Goal: Information Seeking & Learning: Find contact information

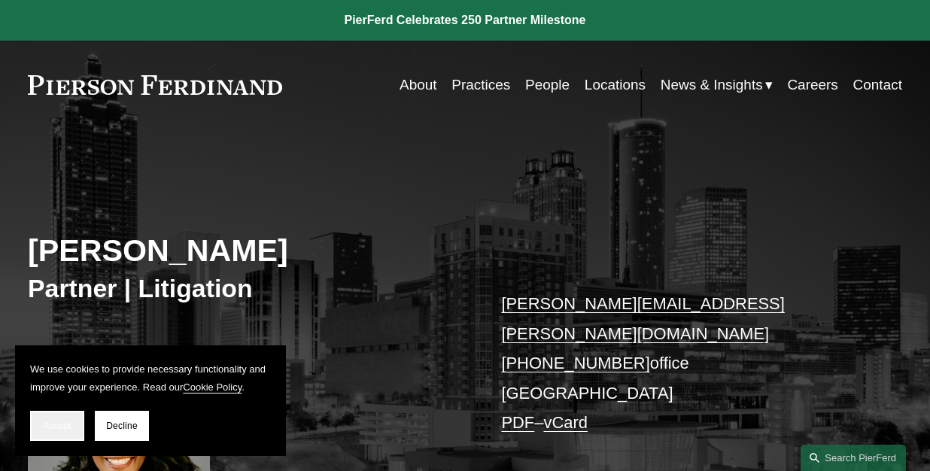
click at [55, 420] on button "Accept" at bounding box center [57, 426] width 54 height 30
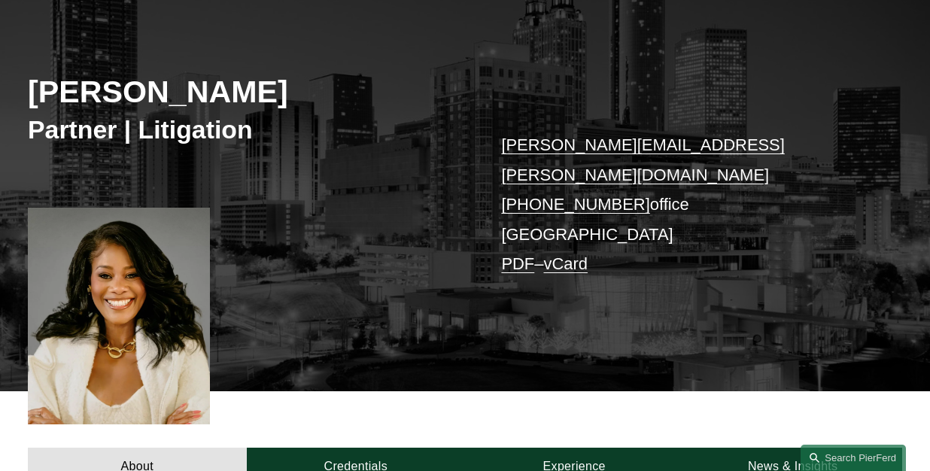
scroll to position [376, 0]
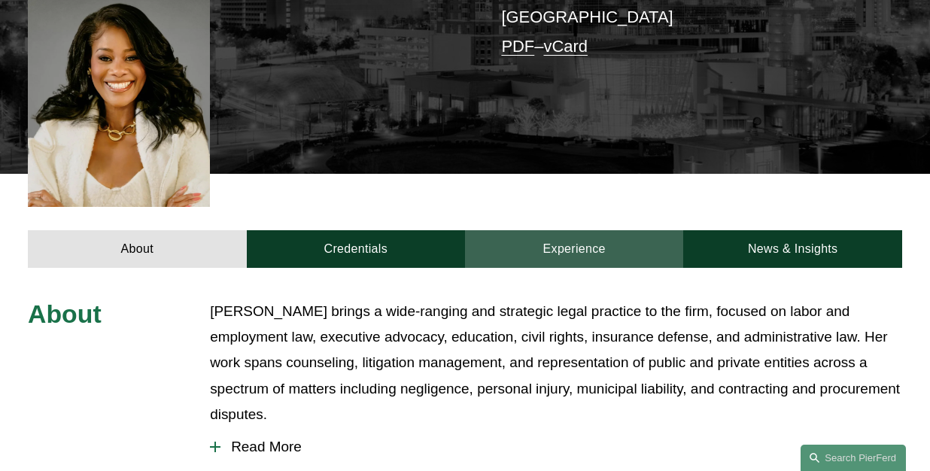
click at [554, 230] on link "Experience" at bounding box center [574, 249] width 218 height 38
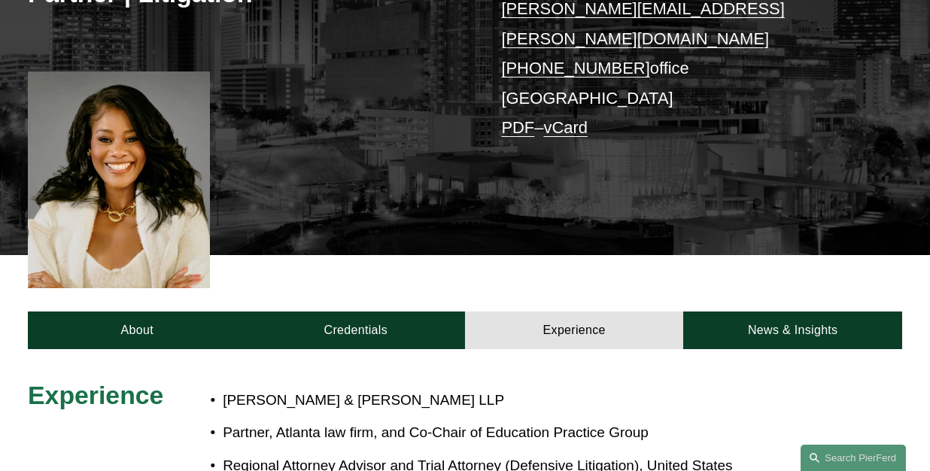
scroll to position [449, 0]
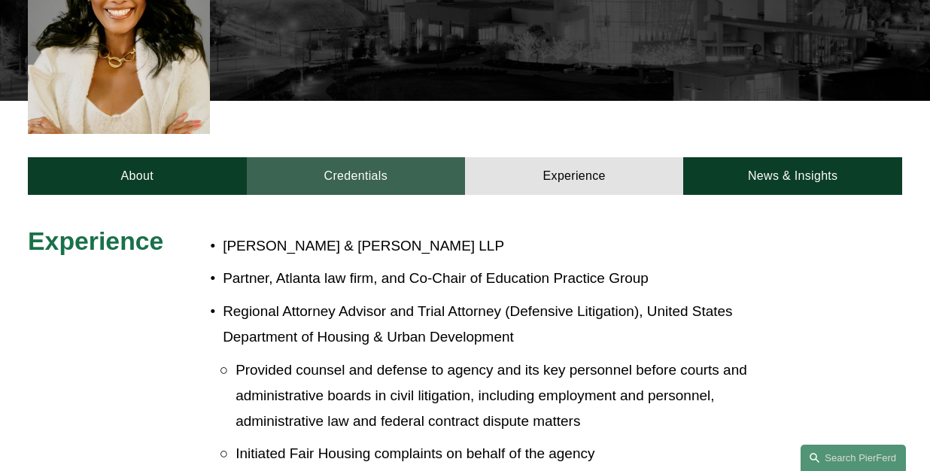
click at [351, 157] on link "Credentials" at bounding box center [356, 176] width 218 height 38
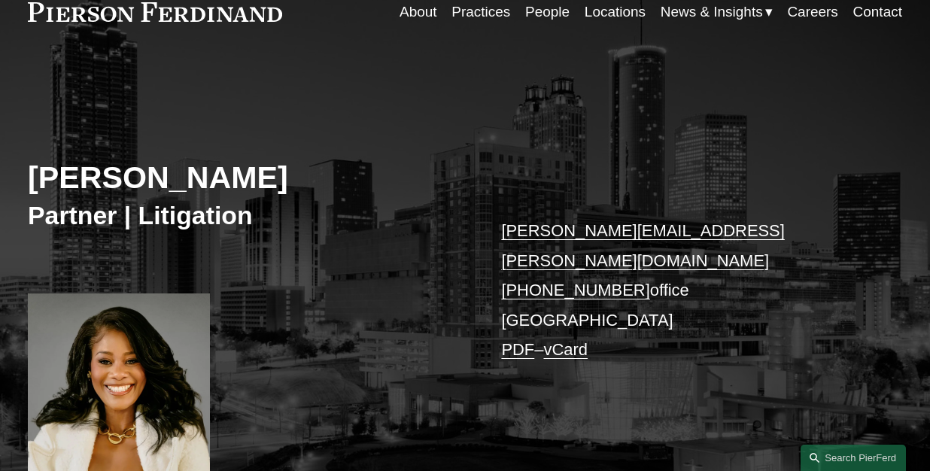
scroll to position [0, 0]
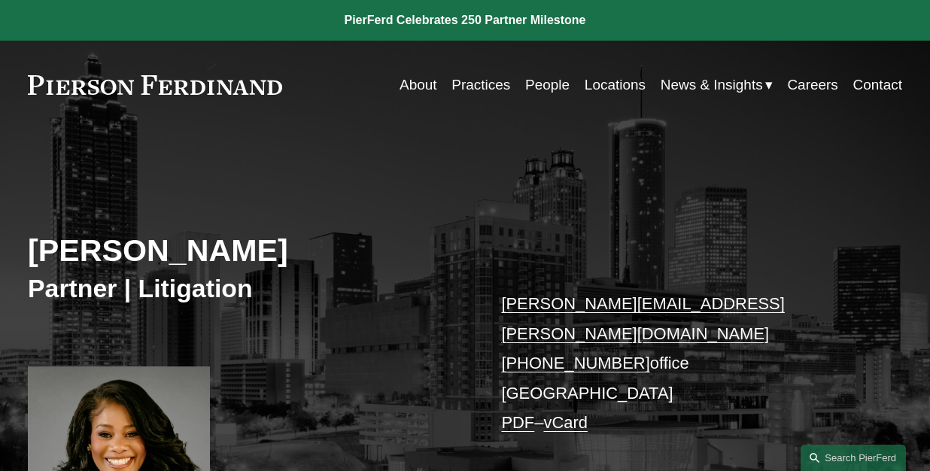
click at [549, 82] on link "People" at bounding box center [547, 85] width 44 height 29
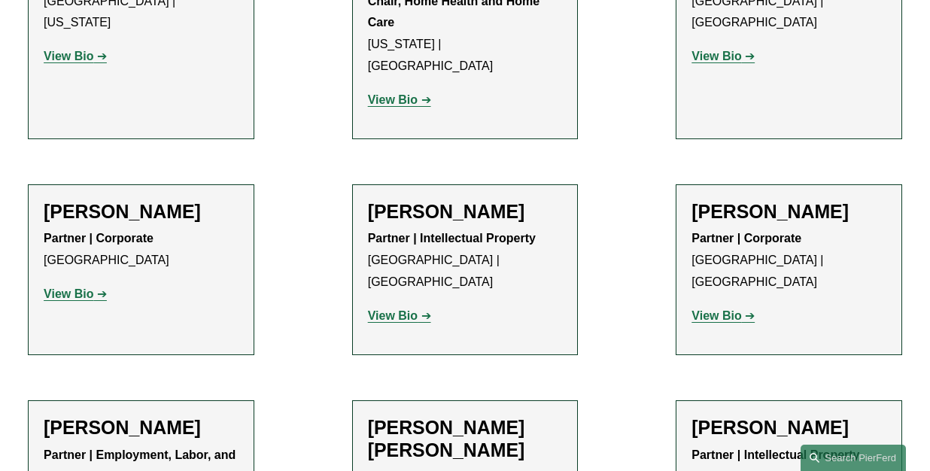
scroll to position [1354, 0]
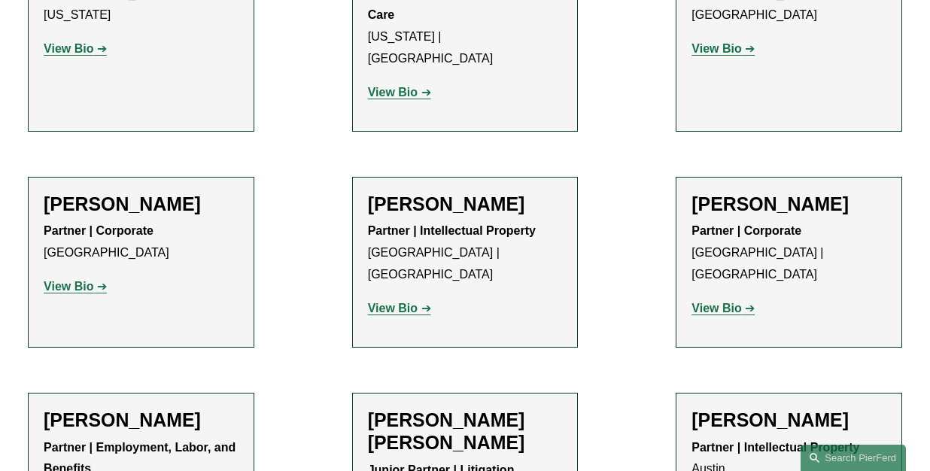
click at [80, 280] on strong "View Bio" at bounding box center [69, 286] width 50 height 13
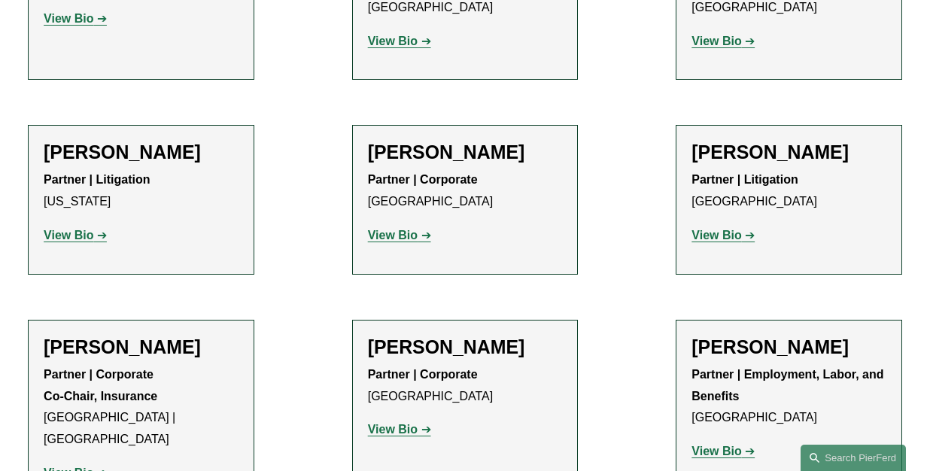
scroll to position [19546, 0]
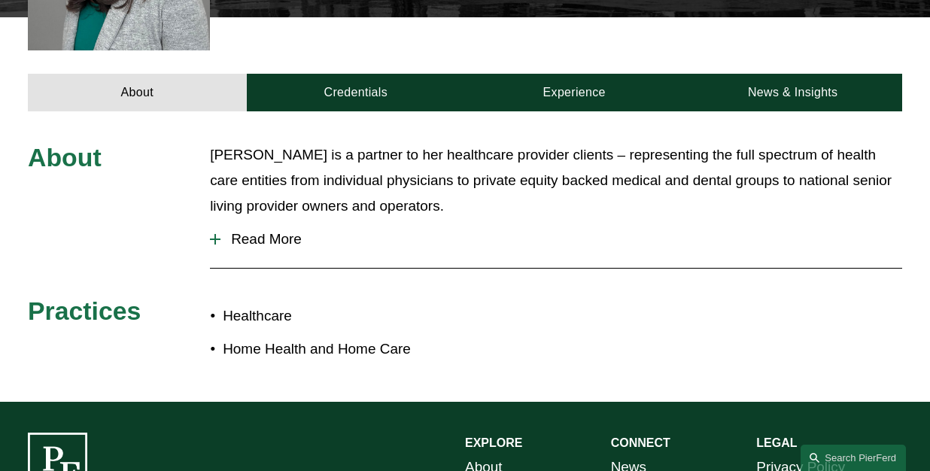
scroll to position [376, 0]
